Goal: Navigation & Orientation: Find specific page/section

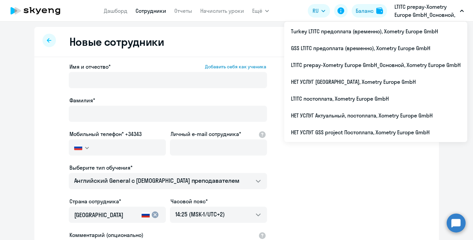
select select "english_adult_not_native_speaker"
select select "2"
click at [140, 12] on link "Сотрудники" at bounding box center [151, 10] width 31 height 7
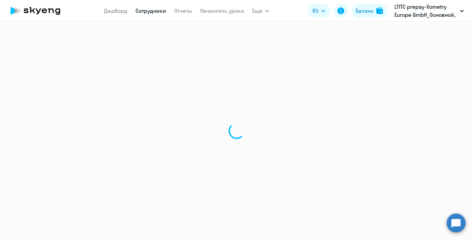
select select "30"
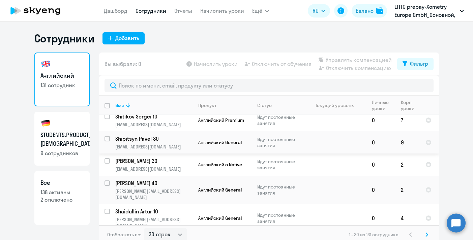
scroll to position [4, 0]
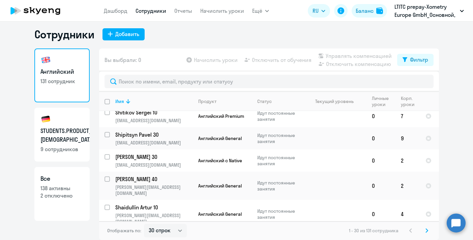
click at [426, 227] on svg-icon at bounding box center [427, 231] width 8 height 8
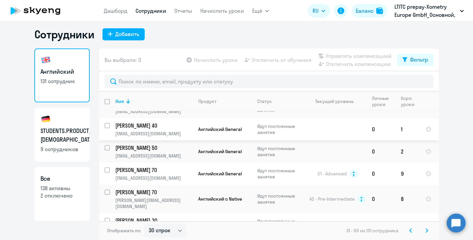
scroll to position [552, 0]
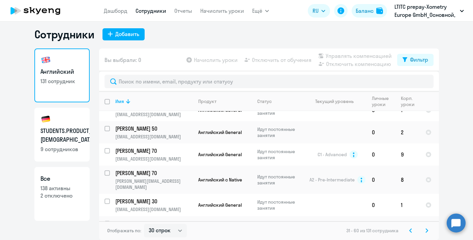
click at [429, 230] on svg-icon at bounding box center [427, 231] width 8 height 8
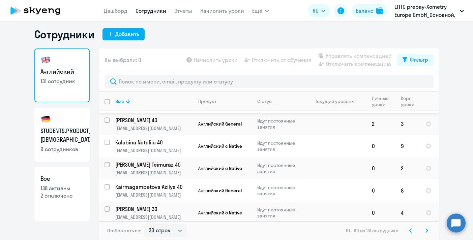
scroll to position [569, 0]
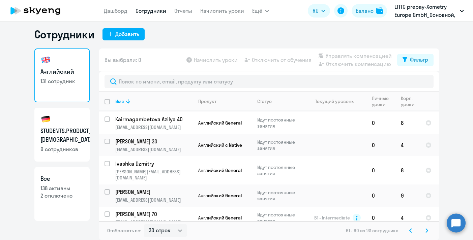
click at [432, 231] on div "Отображать по: 30 строк 50 строк 100 строк 61 - 90 из 131 сотрудника" at bounding box center [269, 231] width 340 height 19
click at [429, 231] on svg-icon at bounding box center [427, 231] width 8 height 8
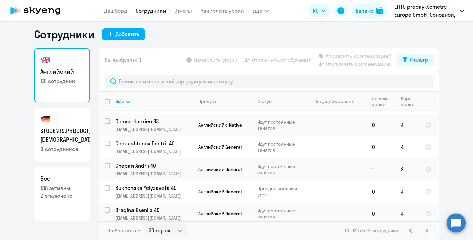
click at [428, 237] on div "Отображать по: 30 строк 50 строк 100 строк 91 - 120 из 131 сотрудника" at bounding box center [269, 231] width 340 height 19
click at [428, 231] on icon at bounding box center [427, 231] width 3 height 5
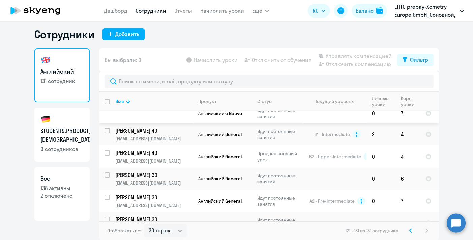
scroll to position [149, 0]
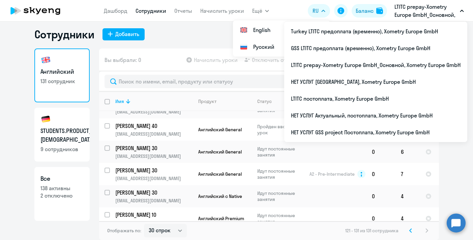
click at [402, 5] on p "LTITC prepay-Xometry Europe GmbH_Основной, Xometry Europe GmbH" at bounding box center [426, 11] width 63 height 16
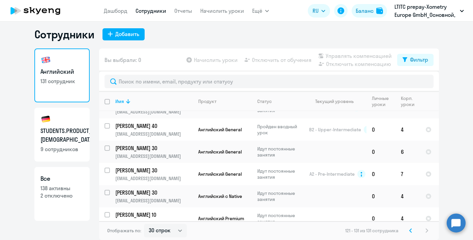
click at [402, 5] on p "LTITC prepay-Xometry Europe GmbH_Основной, Xometry Europe GmbH" at bounding box center [426, 11] width 63 height 16
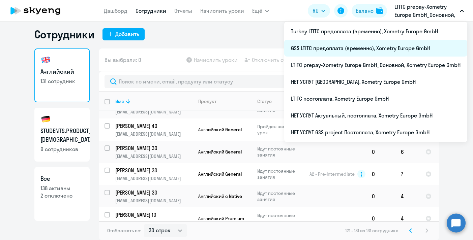
click at [331, 50] on li "GSS LTITC предоплата (временно), Xometry Europe GmbH" at bounding box center [375, 48] width 183 height 17
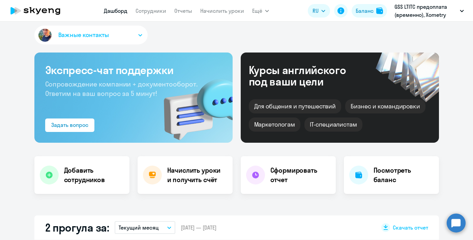
select select "30"
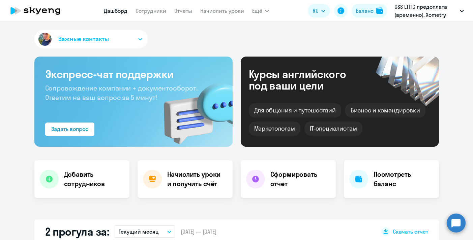
click at [152, 17] on nav "[PERSON_NAME] Отчеты Начислить уроки" at bounding box center [174, 10] width 140 height 13
click at [149, 11] on link "Сотрудники" at bounding box center [151, 10] width 31 height 7
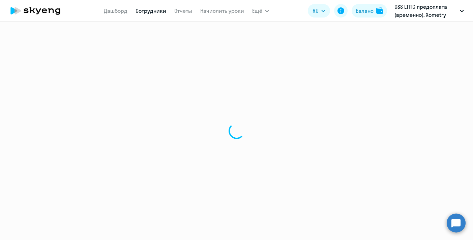
select select "30"
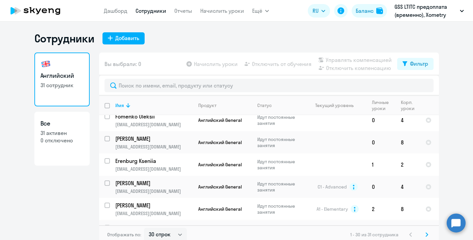
scroll to position [552, 0]
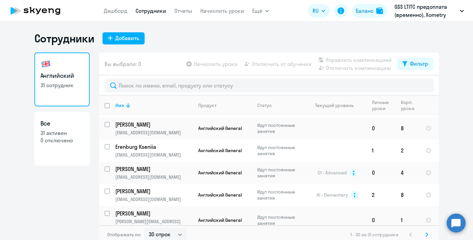
click at [425, 233] on svg-icon at bounding box center [427, 235] width 8 height 8
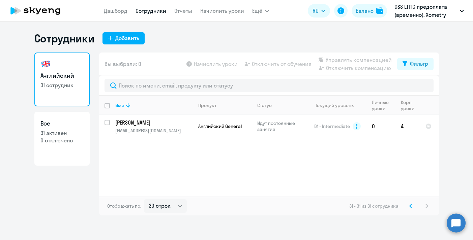
click at [410, 205] on icon at bounding box center [411, 206] width 2 height 4
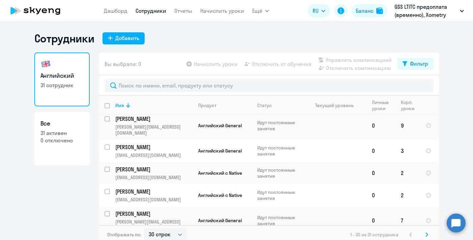
scroll to position [214, 0]
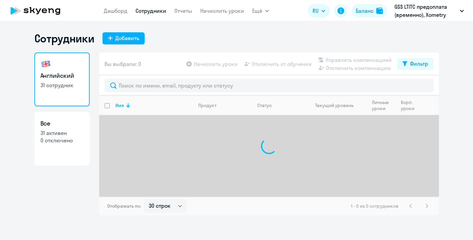
select select "30"
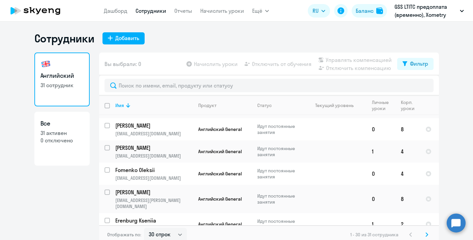
scroll to position [552, 0]
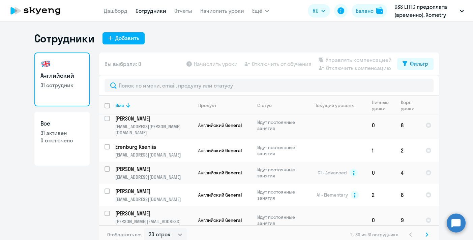
click at [428, 234] on icon at bounding box center [427, 235] width 3 height 5
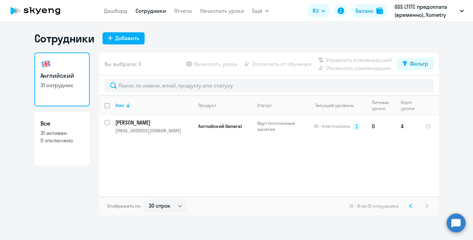
click at [414, 205] on svg-icon at bounding box center [411, 206] width 8 height 8
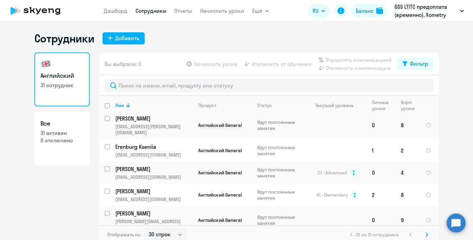
scroll to position [4, 0]
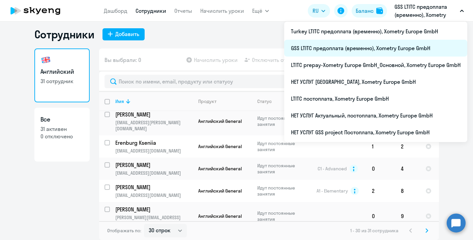
click at [337, 47] on li "GSS LTITC предоплата (временно), Xometry Europe GmbH" at bounding box center [375, 48] width 183 height 17
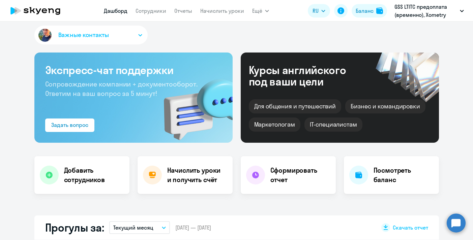
select select "30"
click at [144, 11] on link "Сотрудники" at bounding box center [151, 10] width 31 height 7
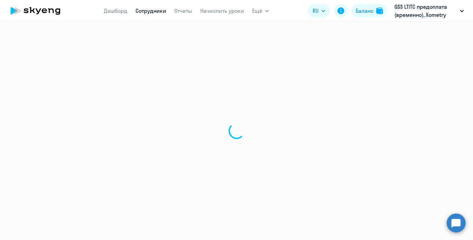
select select "30"
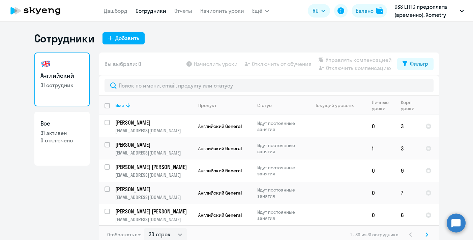
click at [428, 19] on p "GSS LTITC предоплата (временно), Xometry Europe GmbH" at bounding box center [426, 11] width 63 height 16
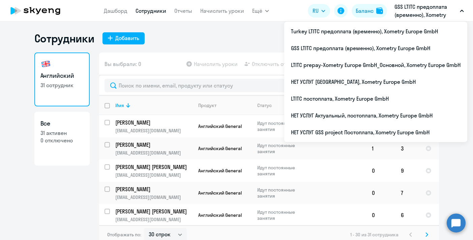
click at [412, 12] on p "GSS LTITC предоплата (временно), Xometry Europe GmbH" at bounding box center [426, 11] width 63 height 16
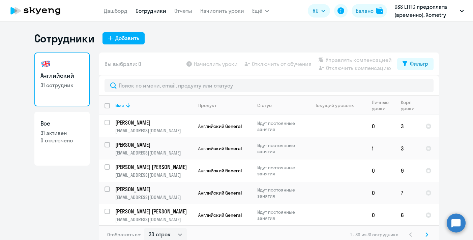
click at [412, 12] on p "GSS LTITC предоплата (временно), Xometry Europe GmbH" at bounding box center [426, 11] width 63 height 16
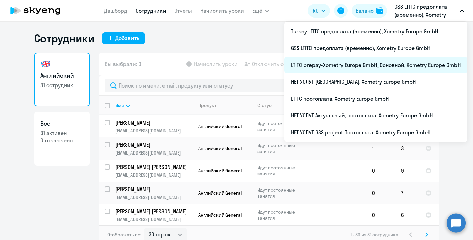
click at [328, 59] on li "LTITC prepay-Xometry Europe GmbH_Основной, Xometry Europe GmbH" at bounding box center [375, 65] width 183 height 17
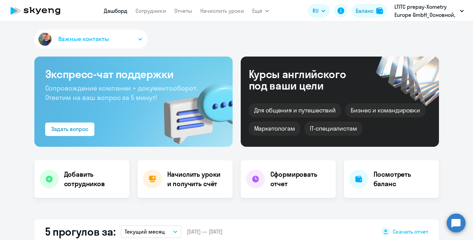
click at [148, 15] on nav "[PERSON_NAME] Отчеты Начислить уроки" at bounding box center [174, 10] width 140 height 13
select select "30"
click at [148, 10] on link "Сотрудники" at bounding box center [151, 10] width 31 height 7
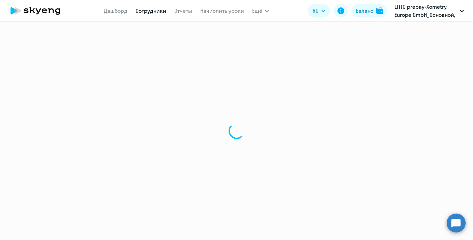
select select "30"
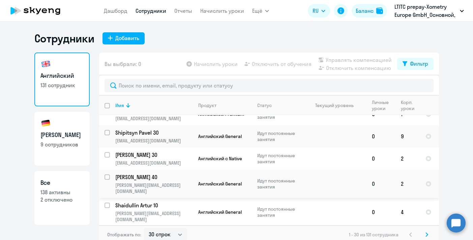
scroll to position [4, 0]
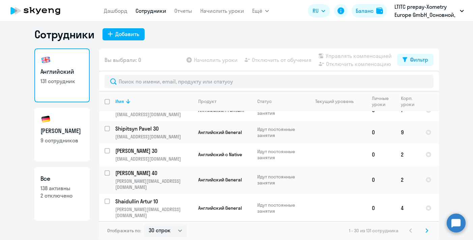
click at [426, 230] on icon at bounding box center [427, 231] width 2 height 4
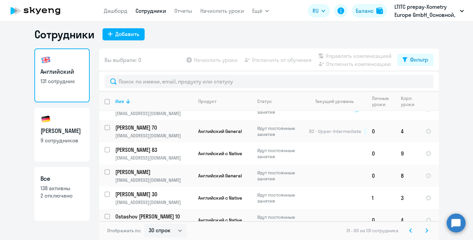
scroll to position [0, 0]
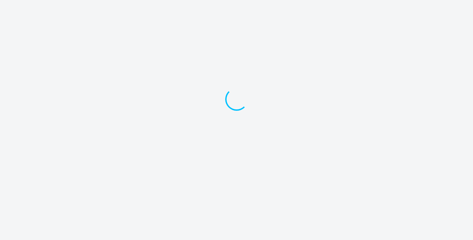
select select "30"
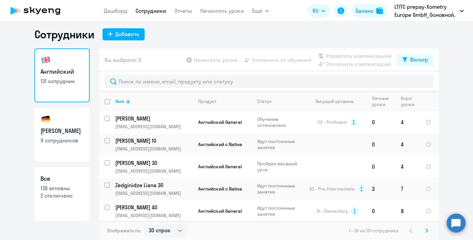
click at [426, 230] on icon at bounding box center [427, 231] width 3 height 5
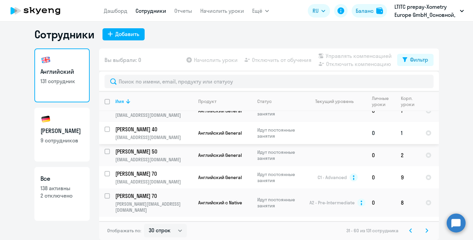
scroll to position [552, 0]
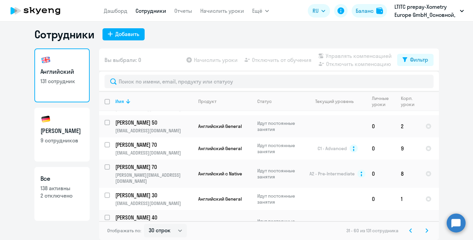
click at [427, 230] on icon at bounding box center [427, 231] width 3 height 5
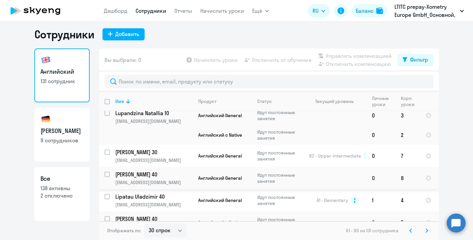
scroll to position [26, 0]
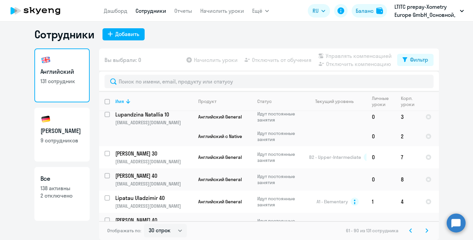
click at [411, 233] on icon at bounding box center [410, 231] width 3 height 5
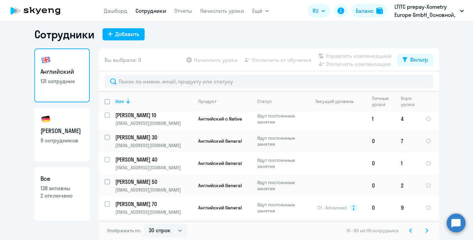
scroll to position [552, 0]
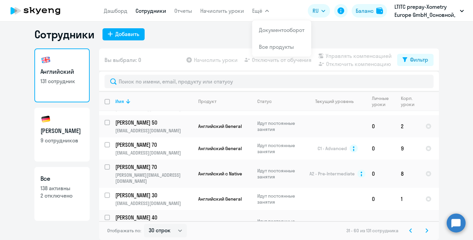
click at [424, 233] on svg-icon at bounding box center [427, 231] width 8 height 8
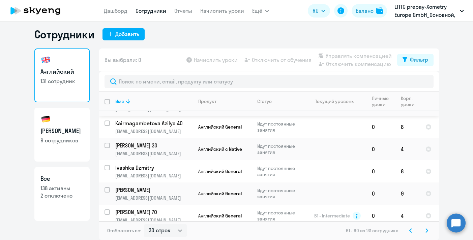
scroll to position [569, 0]
